Goal: Task Accomplishment & Management: Use online tool/utility

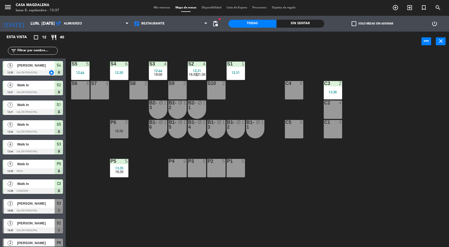
click at [239, 74] on div "12:31" at bounding box center [236, 73] width 18 height 4
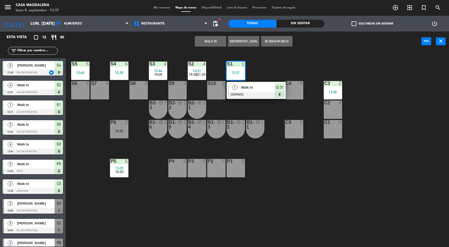
click at [325, 82] on div "C3" at bounding box center [325, 83] width 0 height 5
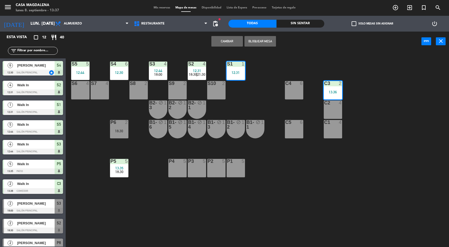
click at [219, 45] on button "Cambiar" at bounding box center [228, 41] width 32 height 11
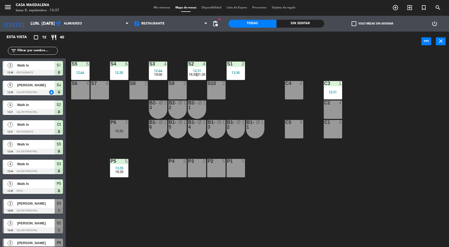
click at [330, 94] on div "C3 1 12:31" at bounding box center [333, 90] width 18 height 18
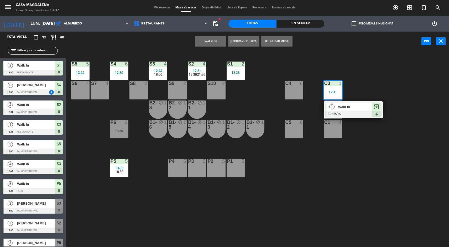
click at [346, 109] on span "Walk In" at bounding box center [356, 107] width 34 height 6
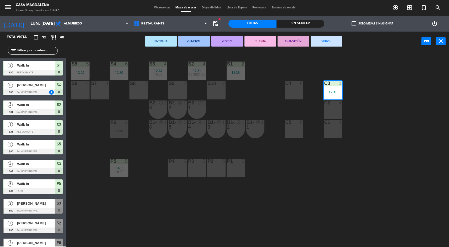
click at [336, 123] on div at bounding box center [333, 122] width 9 height 5
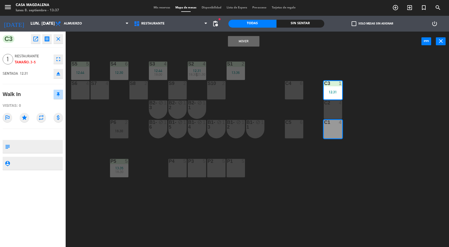
click at [244, 41] on button "Mover" at bounding box center [244, 41] width 32 height 11
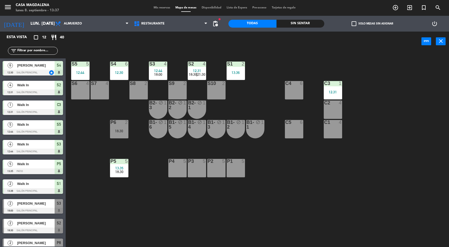
click at [308, 23] on div "Sin sentar" at bounding box center [301, 24] width 48 height 8
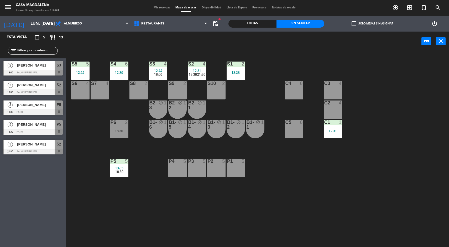
click at [119, 76] on div "S4 6 12:30" at bounding box center [119, 71] width 18 height 18
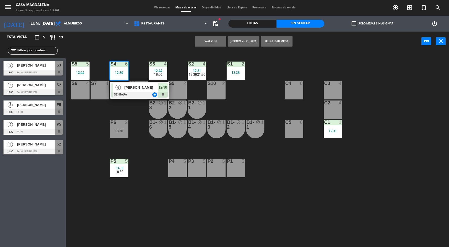
click at [300, 136] on div "C5 6" at bounding box center [294, 129] width 18 height 18
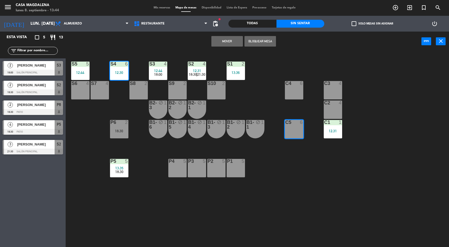
click at [230, 53] on div "S5 5 12:44 S4 6 12:30 S3 4 12:44 18:00 S2 4 12:31 18:30 | 21:30 S1 2 13:36 S6 4…" at bounding box center [259, 150] width 379 height 196
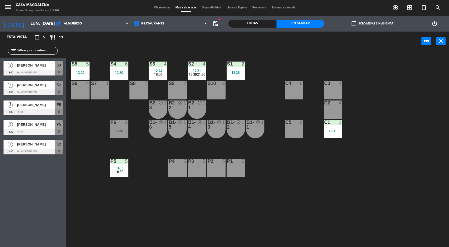
click at [126, 72] on div "12:30" at bounding box center [119, 73] width 18 height 4
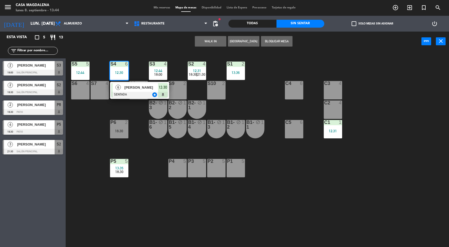
click at [151, 86] on span "[PERSON_NAME]" at bounding box center [142, 88] width 34 height 6
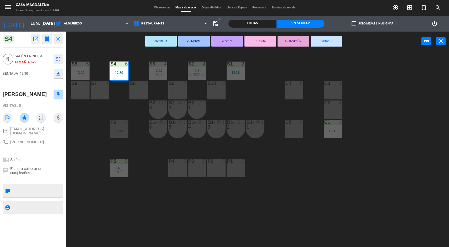
click at [292, 122] on div at bounding box center [294, 122] width 9 height 5
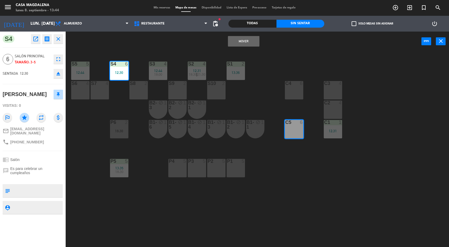
click at [252, 40] on button "Mover" at bounding box center [244, 41] width 32 height 11
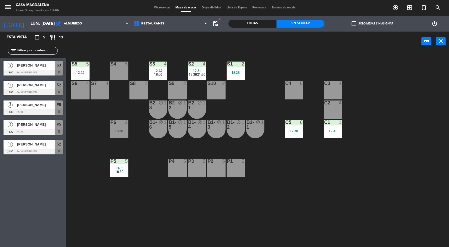
click at [398, 205] on div "S5 5 12:44 S4 5 S3 4 12:44 18:00 S2 4 12:31 18:30 | 21:30 S1 2 13:36 S6 4 S7 4 …" at bounding box center [259, 150] width 379 height 196
click at [382, 217] on div "S5 5 12:44 S4 5 S3 4 12:44 18:00 S2 4 12:31 18:30 | 21:30 S1 2 13:36 S6 4 S7 4 …" at bounding box center [259, 150] width 379 height 196
click at [332, 107] on div "C2 4" at bounding box center [333, 109] width 18 height 18
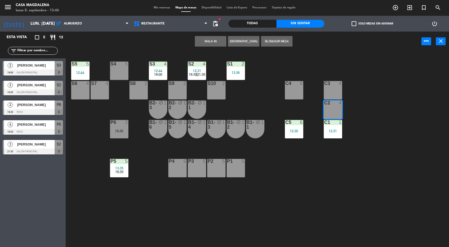
click at [212, 41] on button "WALK IN" at bounding box center [211, 41] width 32 height 11
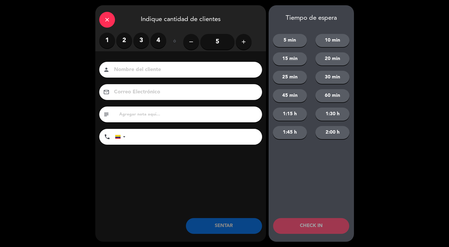
click at [120, 34] on label "2" at bounding box center [124, 41] width 16 height 16
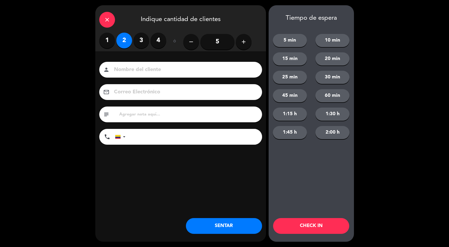
click at [219, 228] on button "SENTAR" at bounding box center [224, 226] width 76 height 16
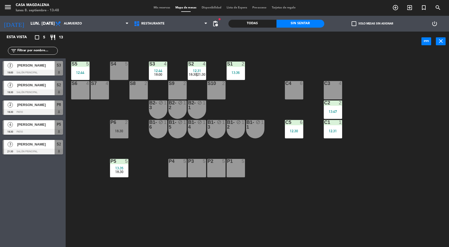
click at [306, 203] on div "S5 5 12:44 S4 5 S3 4 12:44 18:00 S2 4 12:31 18:30 | 21:30 S1 2 13:36 S6 4 S7 4 …" at bounding box center [259, 150] width 379 height 196
click at [291, 89] on div "C4 6" at bounding box center [294, 90] width 18 height 18
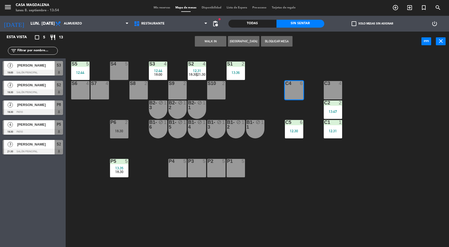
click at [189, 38] on div "WALK IN [GEOGRAPHIC_DATA] Bloquear Mesa power_input close" at bounding box center [244, 42] width 356 height 20
click at [212, 46] on button "WALK IN" at bounding box center [211, 41] width 32 height 11
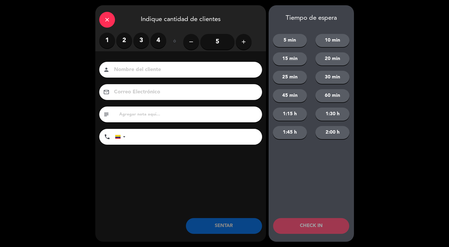
click at [243, 41] on icon "add" at bounding box center [244, 42] width 6 height 6
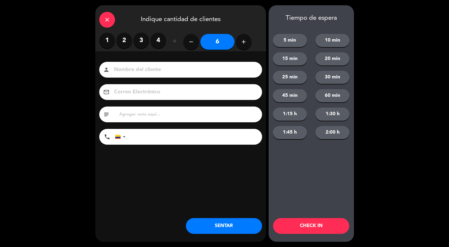
click at [240, 232] on button "SENTAR" at bounding box center [224, 226] width 76 height 16
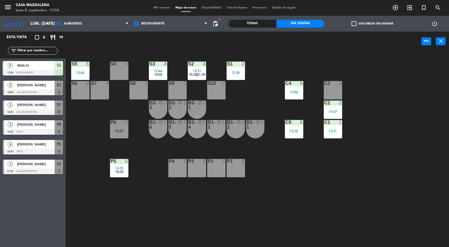
click at [196, 204] on div "S5 5 12:44 S4 5 S3 4 12:44 18:00 S2 4 12:31 18:30 | 21:30 S1 2 13:36 S6 4 S7 4 …" at bounding box center [259, 150] width 379 height 196
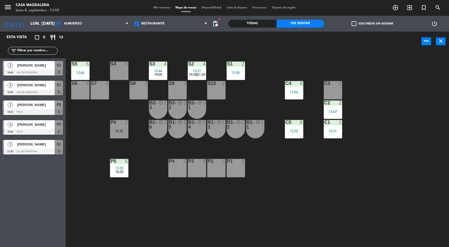
click at [297, 131] on div "12:30" at bounding box center [294, 131] width 18 height 4
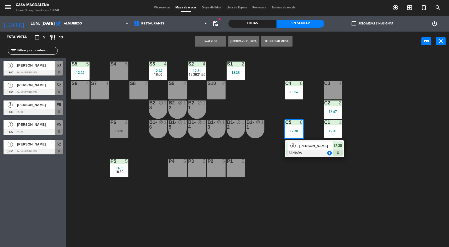
click at [307, 155] on div at bounding box center [314, 153] width 57 height 6
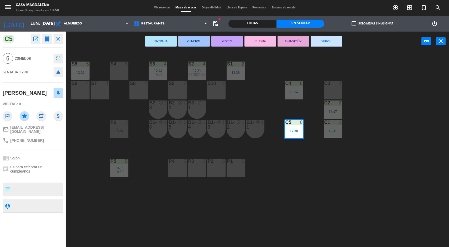
click at [326, 41] on button "SERVIR" at bounding box center [327, 41] width 32 height 11
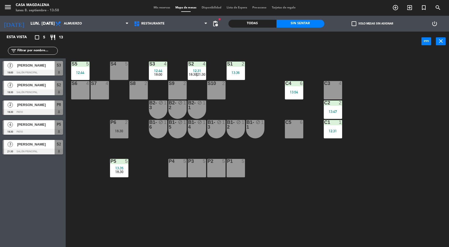
click at [384, 227] on div "S5 5 12:44 S4 5 S3 4 12:44 18:00 S2 4 12:31 18:30 | 21:30 S1 2 13:36 S6 4 S7 4 …" at bounding box center [259, 150] width 379 height 196
click at [393, 161] on div "S5 5 12:44 S4 5 S3 4 12:44 18:00 S2 4 12:31 18:30 | 21:30 S1 2 13:36 S6 4 S7 4 …" at bounding box center [259, 150] width 379 height 196
click at [196, 53] on div "S5 5 12:44 S4 5 S3 4 12:44 18:00 S2 4 12:31 18:30 | 21:30 S1 2 13:36 S6 4 S7 4 …" at bounding box center [259, 150] width 379 height 196
click at [208, 83] on div "S10" at bounding box center [208, 83] width 0 height 5
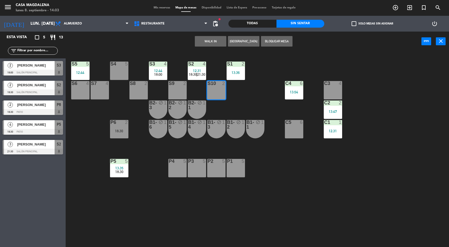
click at [260, 103] on div "S5 5 12:44 S4 5 S3 4 12:44 18:00 S2 4 12:31 18:30 | 21:30 S1 2 13:36 S6 4 S7 4 …" at bounding box center [259, 150] width 379 height 196
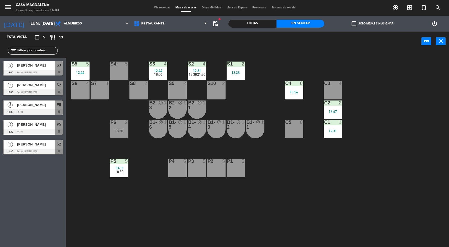
click at [192, 72] on div "12:31" at bounding box center [197, 71] width 18 height 4
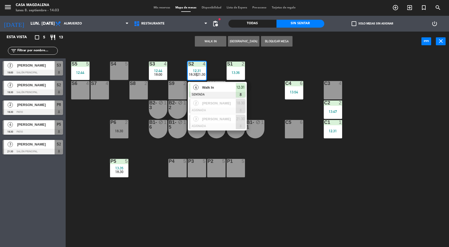
click at [207, 94] on div at bounding box center [217, 95] width 57 height 6
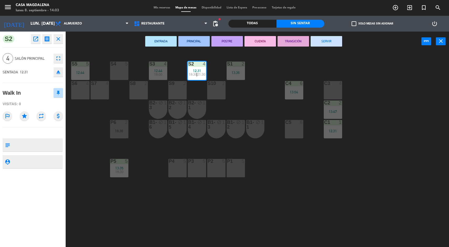
click at [323, 36] on button "SERVIR" at bounding box center [327, 41] width 32 height 11
